Goal: Find specific page/section: Find specific page/section

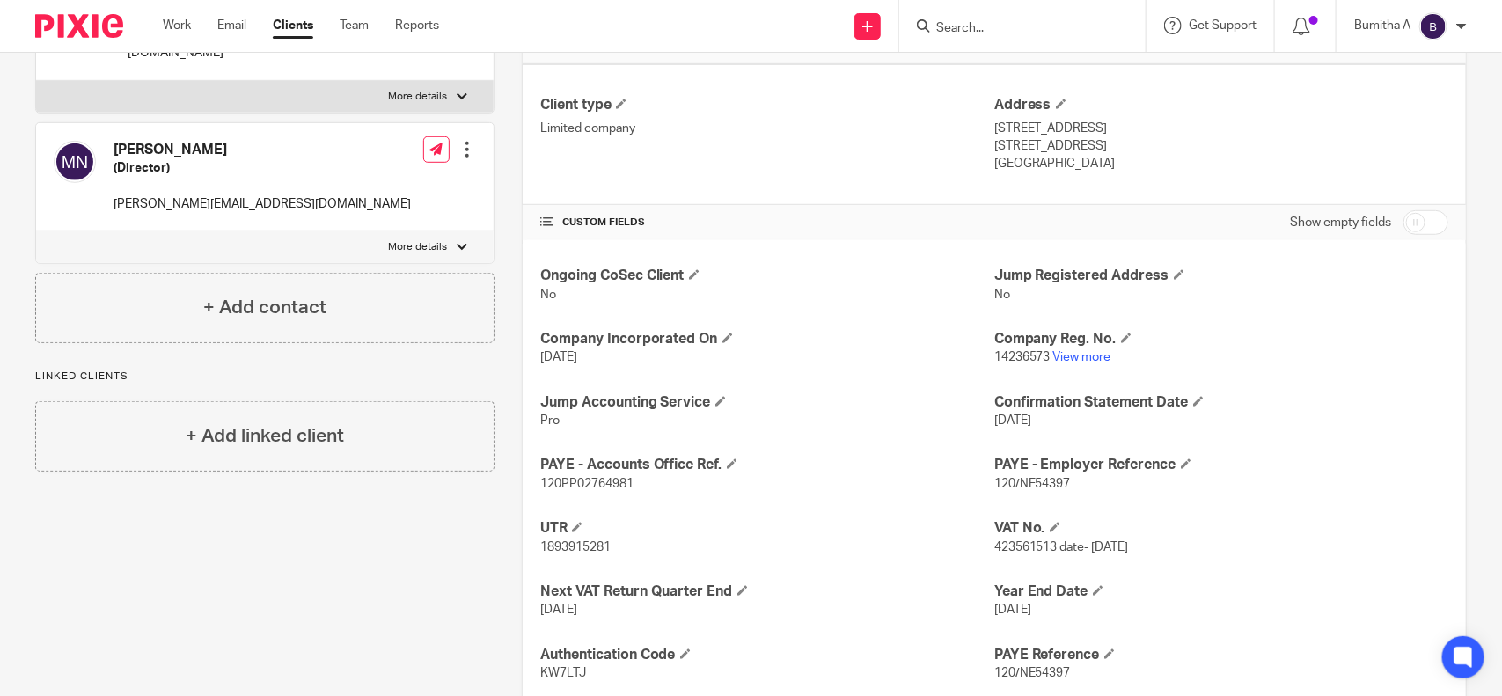
scroll to position [437, 0]
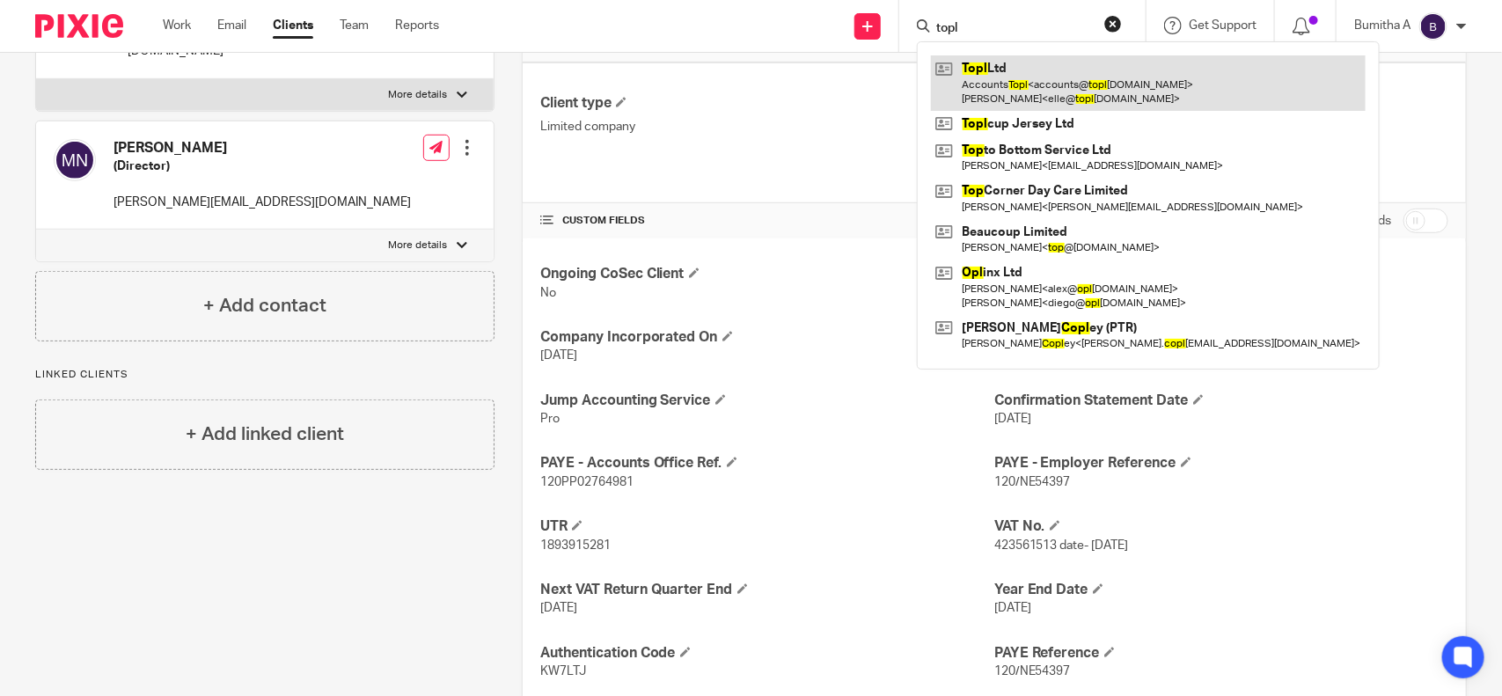
type input "topl"
click at [1028, 84] on link at bounding box center [1148, 82] width 435 height 55
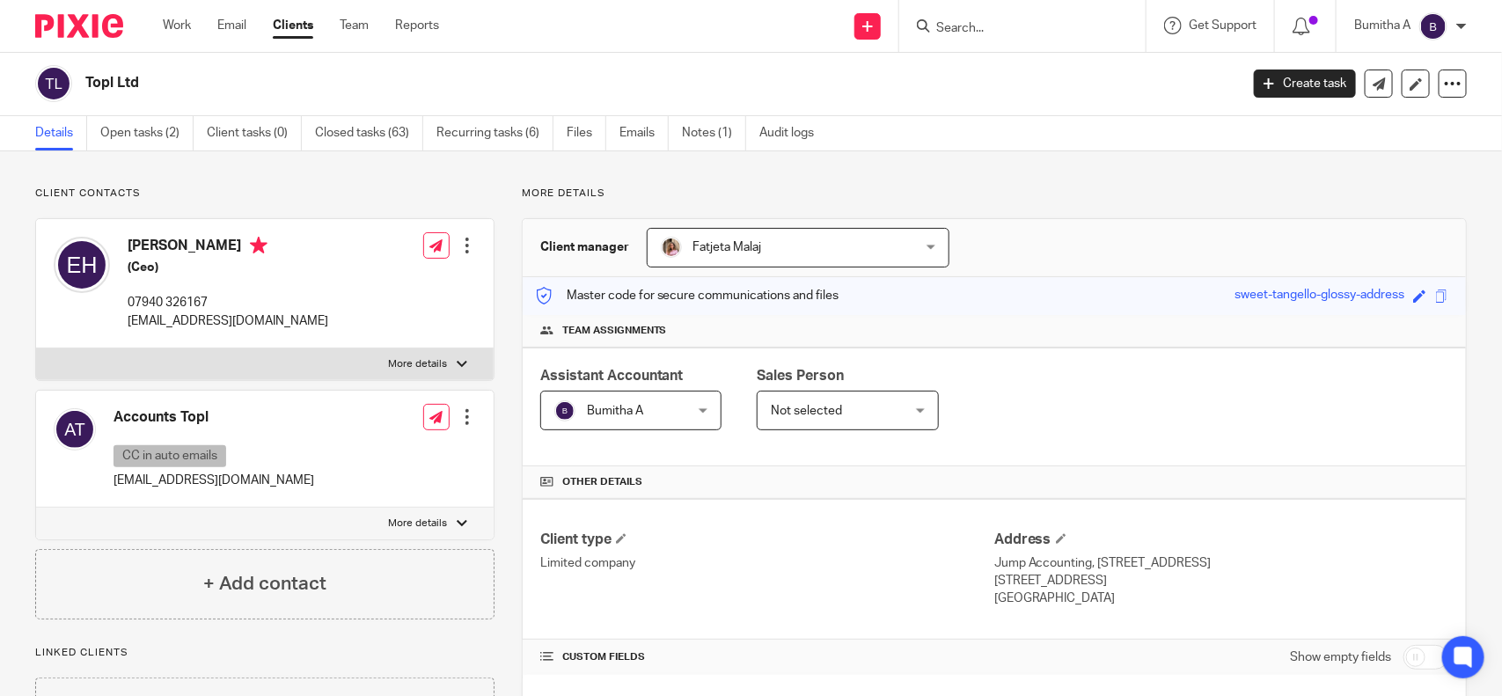
scroll to position [2, 0]
click at [979, 25] on input "Search" at bounding box center [1013, 29] width 158 height 16
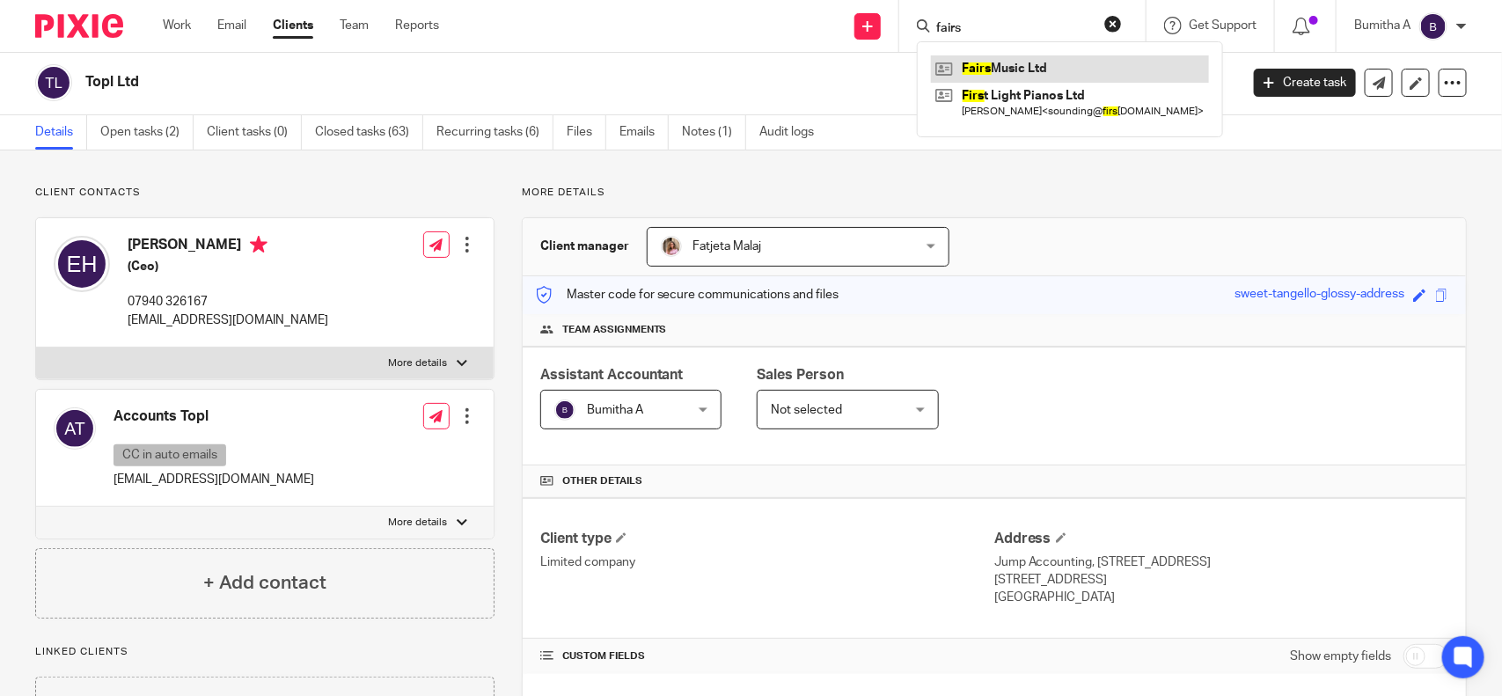
type input "fairs"
click at [1043, 76] on link at bounding box center [1070, 68] width 278 height 26
